Goal: Find specific page/section: Find specific page/section

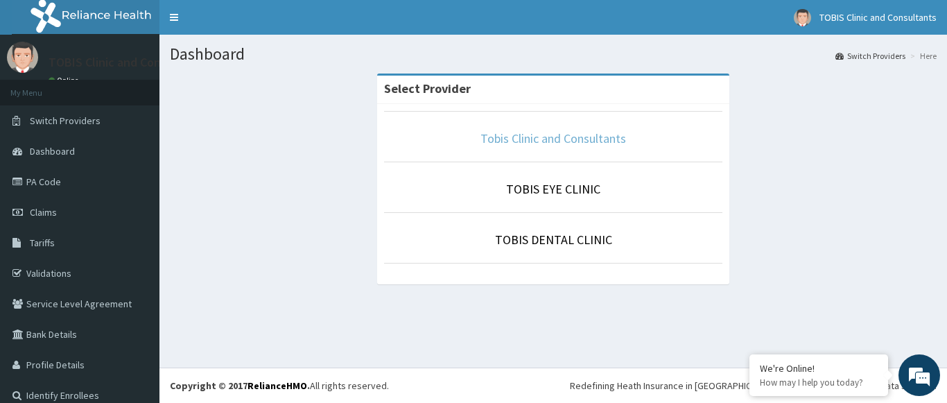
click at [505, 139] on link "Tobis Clinic and Consultants" at bounding box center [553, 138] width 146 height 16
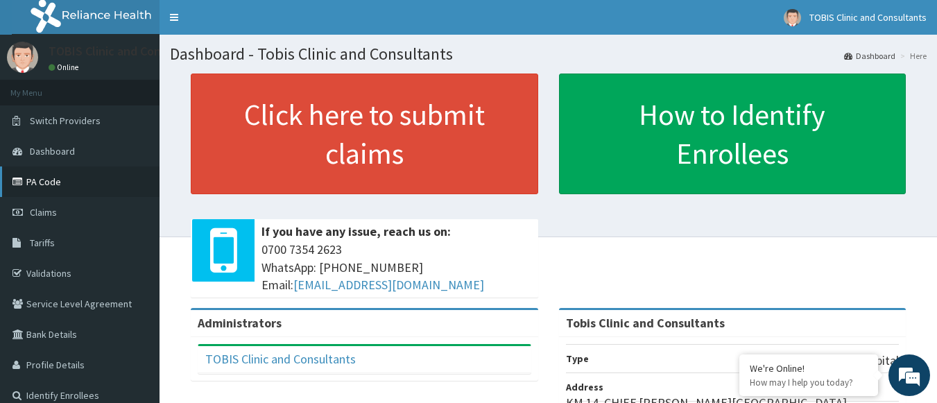
click at [44, 186] on link "PA Code" at bounding box center [79, 181] width 159 height 31
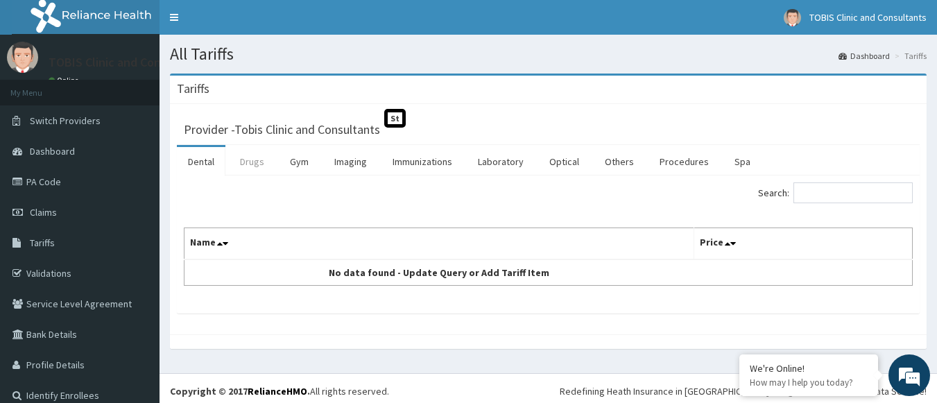
click at [247, 159] on link "Drugs" at bounding box center [252, 161] width 46 height 29
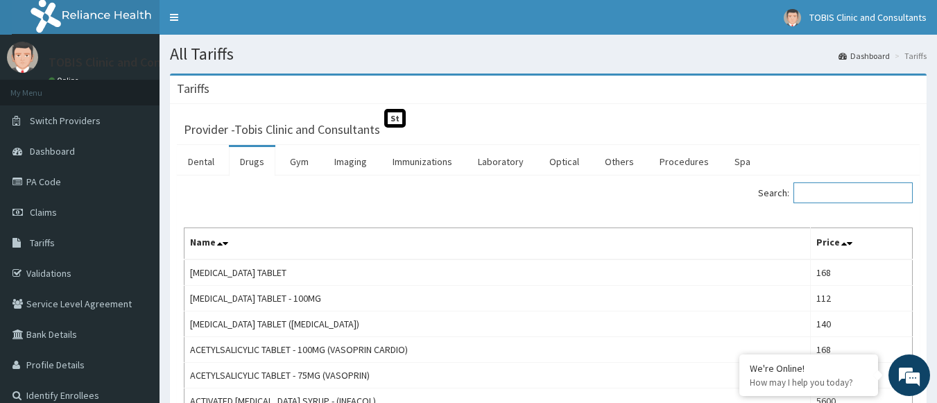
click at [874, 196] on input "Search:" at bounding box center [852, 192] width 119 height 21
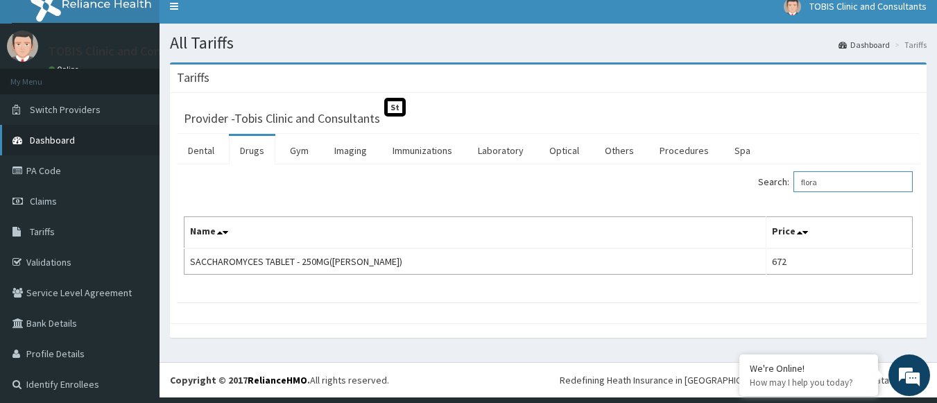
scroll to position [6, 0]
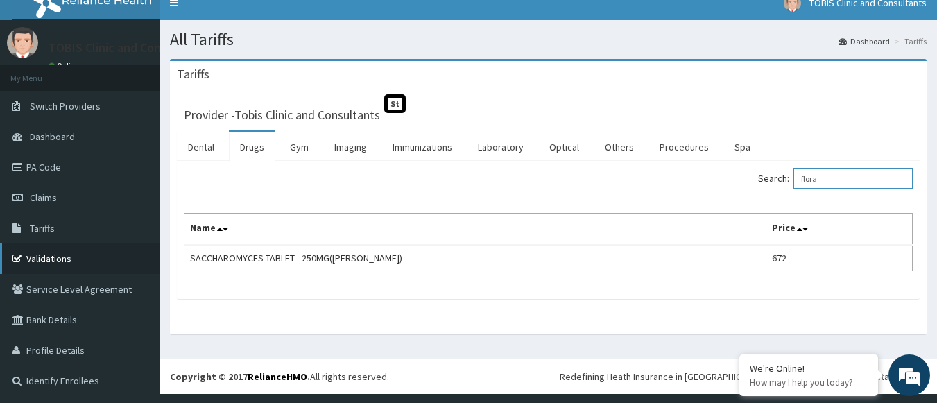
type input "flora"
click at [49, 259] on link "Validations" at bounding box center [79, 258] width 159 height 31
